Goal: Obtain resource: Download file/media

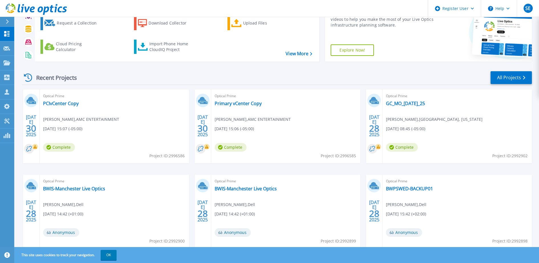
scroll to position [53, 0]
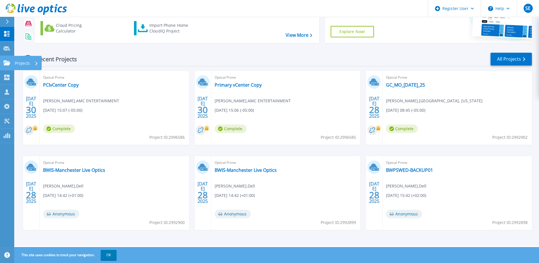
click at [7, 64] on icon at bounding box center [6, 62] width 7 height 5
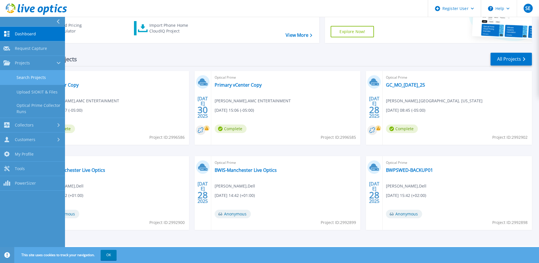
click at [25, 77] on link "Search Projects" at bounding box center [32, 77] width 65 height 15
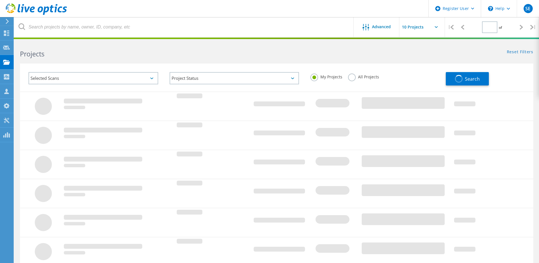
type input "1"
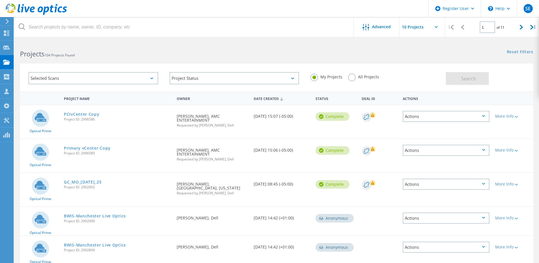
click at [351, 78] on label "All Projects" at bounding box center [363, 76] width 31 height 5
click at [0, 0] on input "All Projects" at bounding box center [0, 0] width 0 height 0
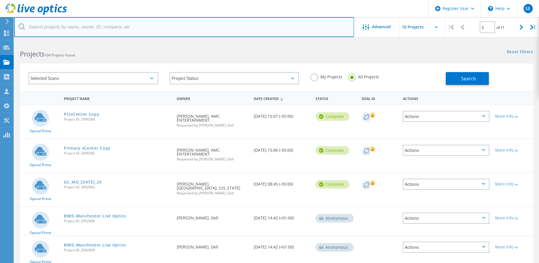
click at [103, 27] on input "text" at bounding box center [184, 27] width 340 height 20
click at [199, 27] on input "text" at bounding box center [184, 27] width 340 height 20
type input "b"
type input "wehmiller"
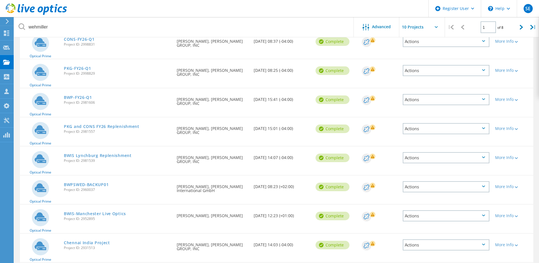
scroll to position [76, 0]
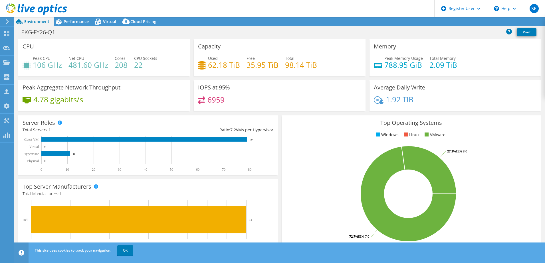
select select "USD"
click at [440, 21] on icon at bounding box center [441, 22] width 3 height 3
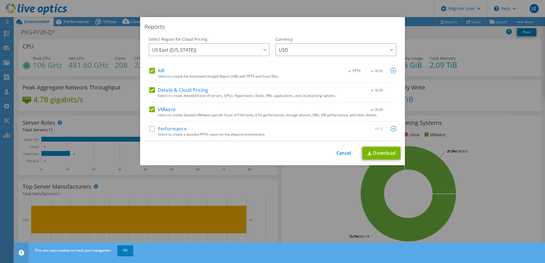
click at [151, 91] on label "Details & Cloud Pricing" at bounding box center [178, 90] width 59 height 6
click at [0, 0] on input "Details & Cloud Pricing" at bounding box center [0, 0] width 0 height 0
click at [149, 71] on label "AIR" at bounding box center [156, 71] width 15 height 6
click at [0, 0] on input "AIR" at bounding box center [0, 0] width 0 height 0
click at [374, 157] on link "Download" at bounding box center [381, 153] width 38 height 13
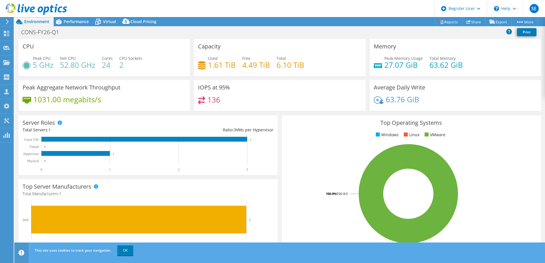
select select "USD"
click at [438, 19] on link "Reports" at bounding box center [448, 21] width 27 height 9
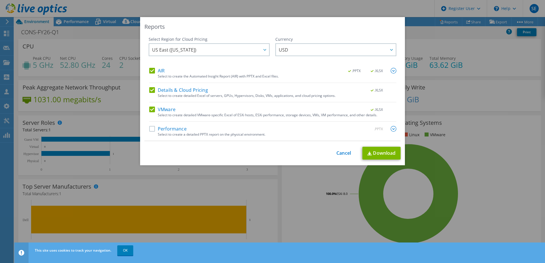
click at [149, 93] on div "Details & Cloud Pricing .XLSX" at bounding box center [272, 90] width 247 height 7
click at [151, 71] on label "AIR" at bounding box center [156, 71] width 15 height 6
click at [0, 0] on input "AIR" at bounding box center [0, 0] width 0 height 0
click at [149, 90] on label "Details & Cloud Pricing" at bounding box center [178, 90] width 59 height 6
click at [0, 0] on input "Details & Cloud Pricing" at bounding box center [0, 0] width 0 height 0
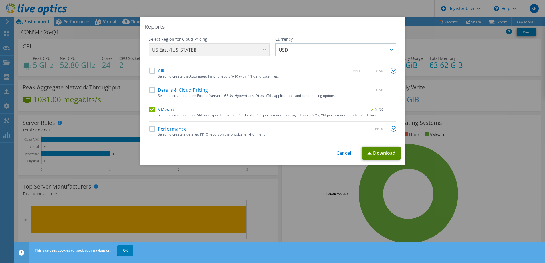
click at [371, 149] on link "Download" at bounding box center [381, 153] width 38 height 13
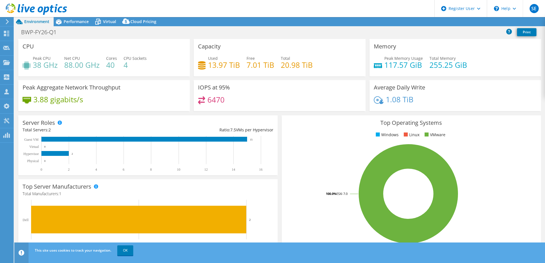
select select "USD"
click at [447, 21] on link "Reports" at bounding box center [448, 21] width 27 height 9
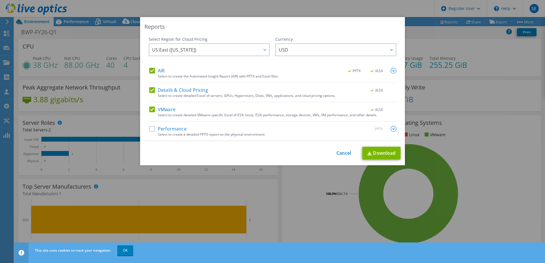
click at [149, 90] on label "Details & Cloud Pricing" at bounding box center [178, 90] width 59 height 6
click at [0, 0] on input "Details & Cloud Pricing" at bounding box center [0, 0] width 0 height 0
click at [151, 71] on label "AIR" at bounding box center [156, 71] width 15 height 6
click at [0, 0] on input "AIR" at bounding box center [0, 0] width 0 height 0
click at [378, 156] on link "Download" at bounding box center [381, 153] width 38 height 13
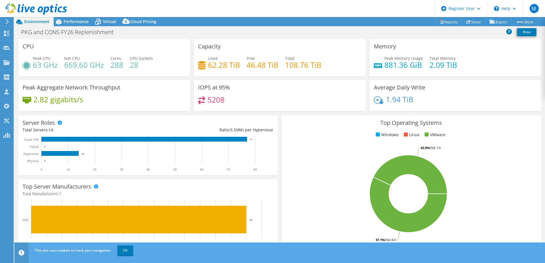
select select "USD"
click at [444, 22] on link "Reports" at bounding box center [448, 21] width 27 height 9
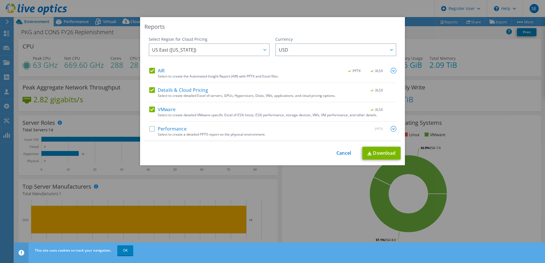
click at [151, 89] on label "Details & Cloud Pricing" at bounding box center [178, 90] width 59 height 6
click at [0, 0] on input "Details & Cloud Pricing" at bounding box center [0, 0] width 0 height 0
click at [149, 74] on div "AIR .PPTX .XLSX" at bounding box center [272, 71] width 247 height 7
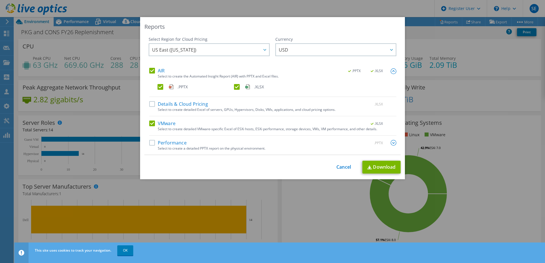
click at [149, 68] on label "AIR" at bounding box center [156, 71] width 15 height 6
click at [0, 0] on input "AIR" at bounding box center [0, 0] width 0 height 0
click at [381, 167] on link "Download" at bounding box center [381, 167] width 38 height 13
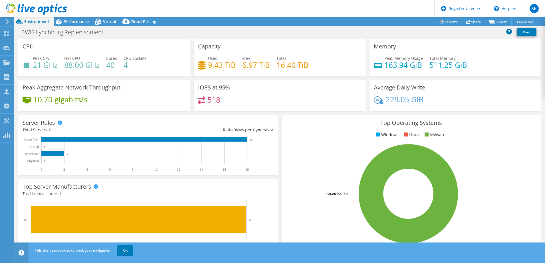
select select "USD"
click at [441, 19] on link "Reports" at bounding box center [448, 21] width 27 height 9
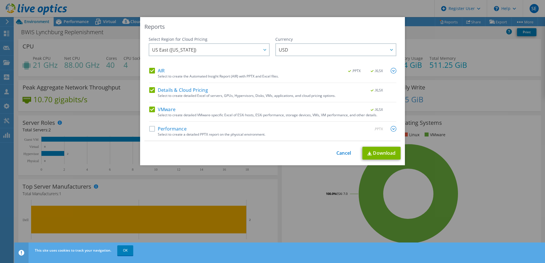
click at [150, 91] on label "Details & Cloud Pricing" at bounding box center [178, 90] width 59 height 6
click at [0, 0] on input "Details & Cloud Pricing" at bounding box center [0, 0] width 0 height 0
click at [149, 68] on label "AIR" at bounding box center [156, 71] width 15 height 6
click at [0, 0] on input "AIR" at bounding box center [0, 0] width 0 height 0
click at [379, 156] on link "Download" at bounding box center [381, 153] width 38 height 13
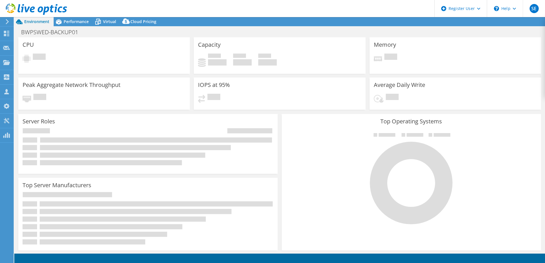
select select "USD"
select select "EUFrankfurt"
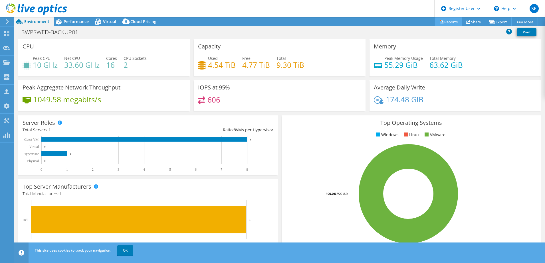
click at [447, 19] on link "Reports" at bounding box center [448, 21] width 27 height 9
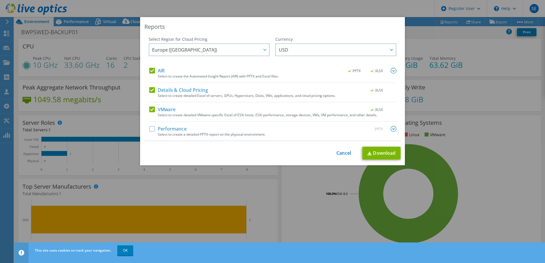
click at [152, 91] on label "Details & Cloud Pricing" at bounding box center [178, 90] width 59 height 6
click at [0, 0] on input "Details & Cloud Pricing" at bounding box center [0, 0] width 0 height 0
click at [151, 74] on div "AIR .PPTX .XLSX Select to create the Automated Insight Report (AIR) with PPTX a…" at bounding box center [272, 75] width 247 height 15
click at [149, 72] on label "AIR" at bounding box center [156, 71] width 15 height 6
click at [0, 0] on input "AIR" at bounding box center [0, 0] width 0 height 0
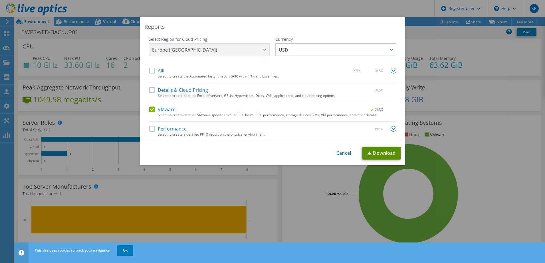
click at [381, 158] on link "Download" at bounding box center [381, 153] width 38 height 13
